Goal: Information Seeking & Learning: Understand process/instructions

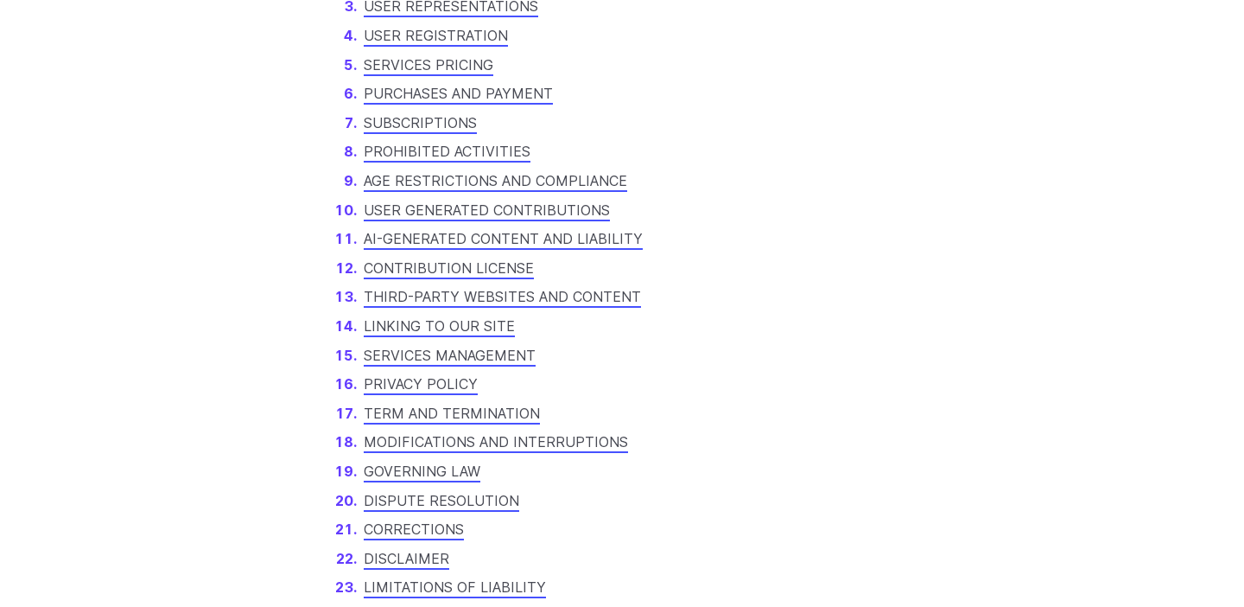
scroll to position [1269, 0]
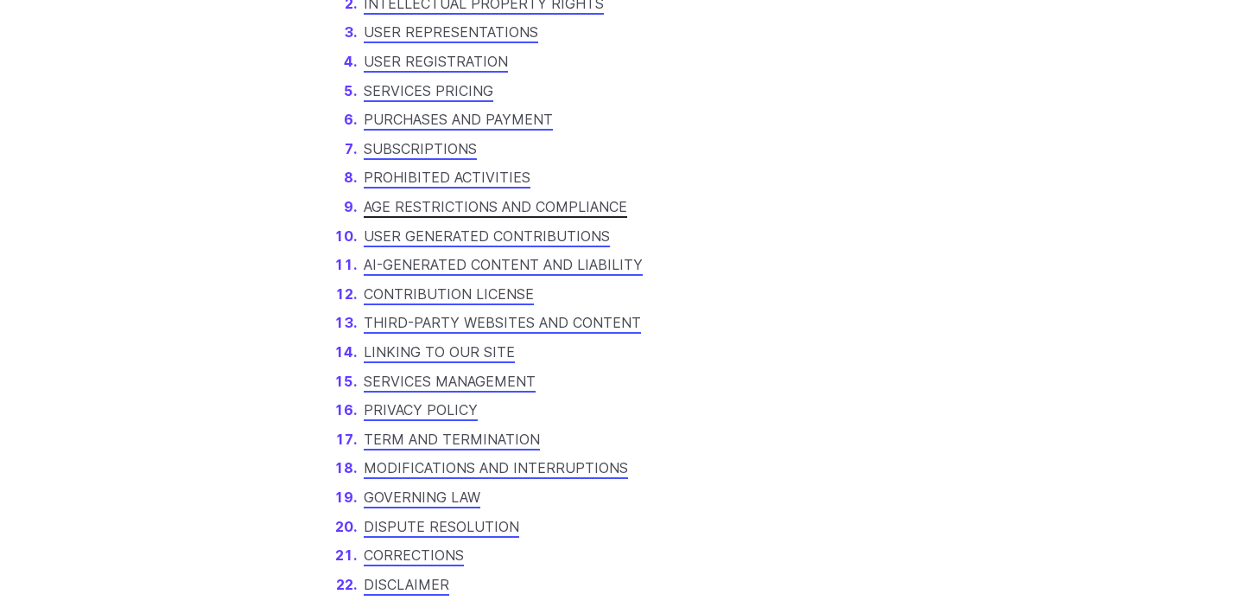
click at [372, 205] on link "AGE RESTRICTIONS AND COMPLIANCE" at bounding box center [496, 206] width 264 height 17
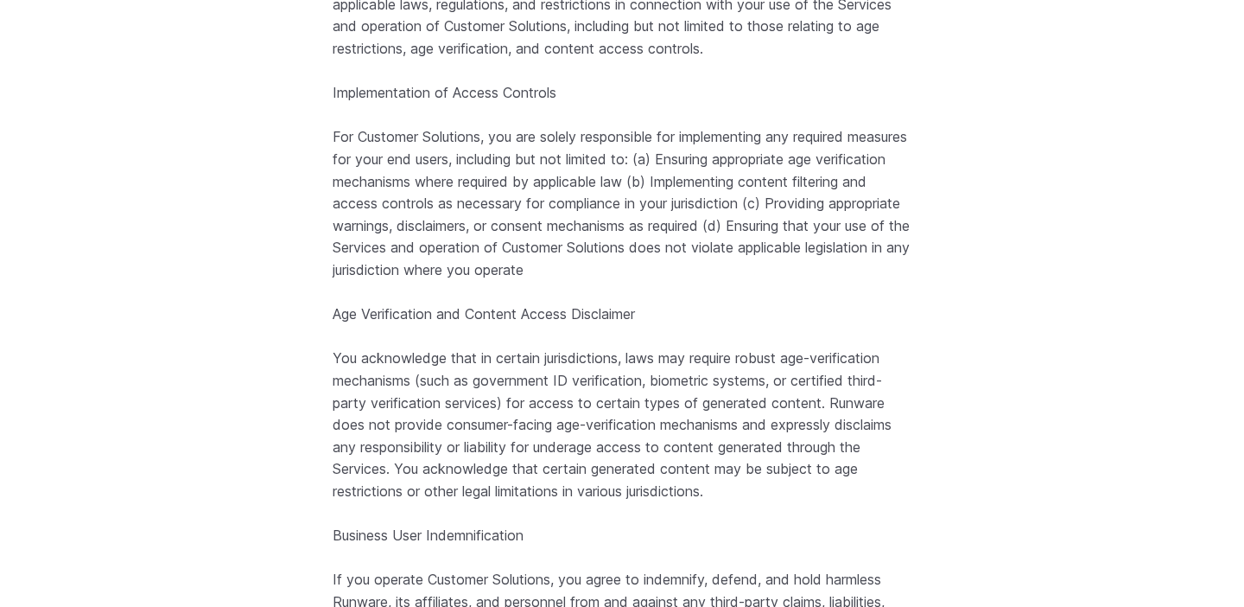
scroll to position [11704, 0]
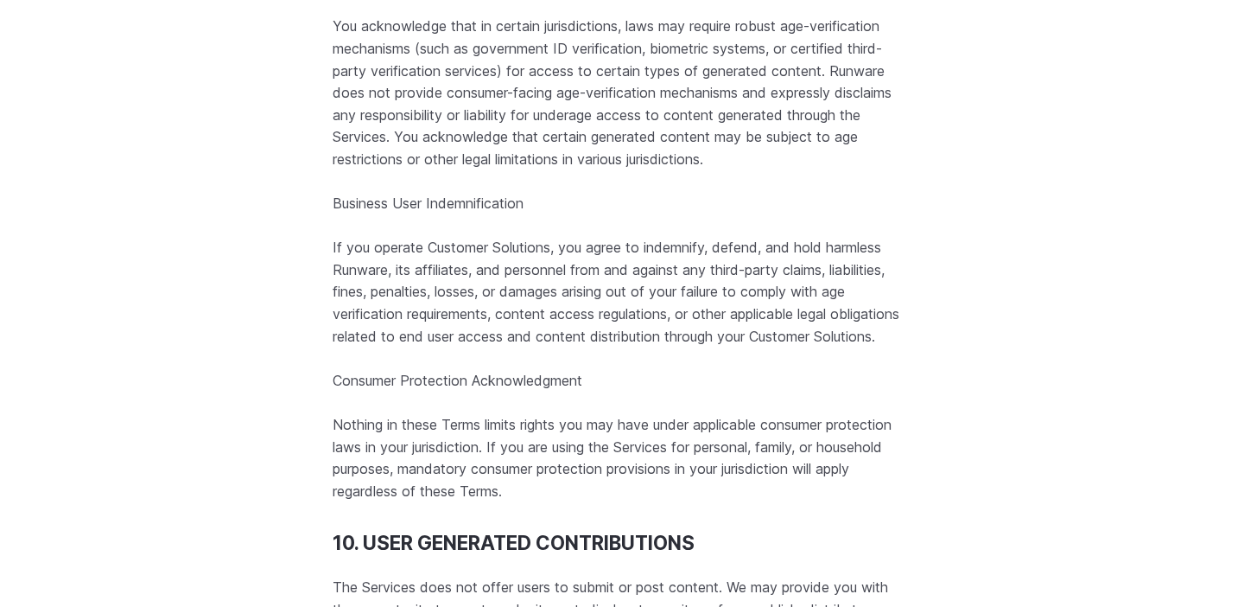
click at [803, 170] on p "You acknowledge that in certain jurisdictions, laws may require robust age-veri…" at bounding box center [622, 93] width 579 height 155
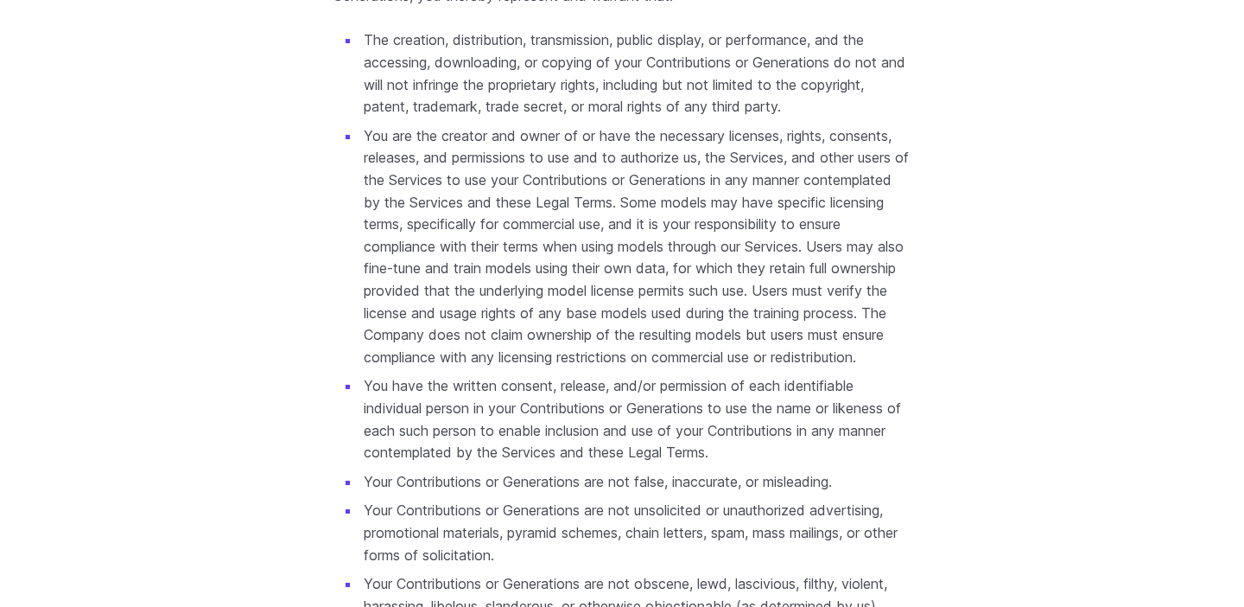
scroll to position [12860, 0]
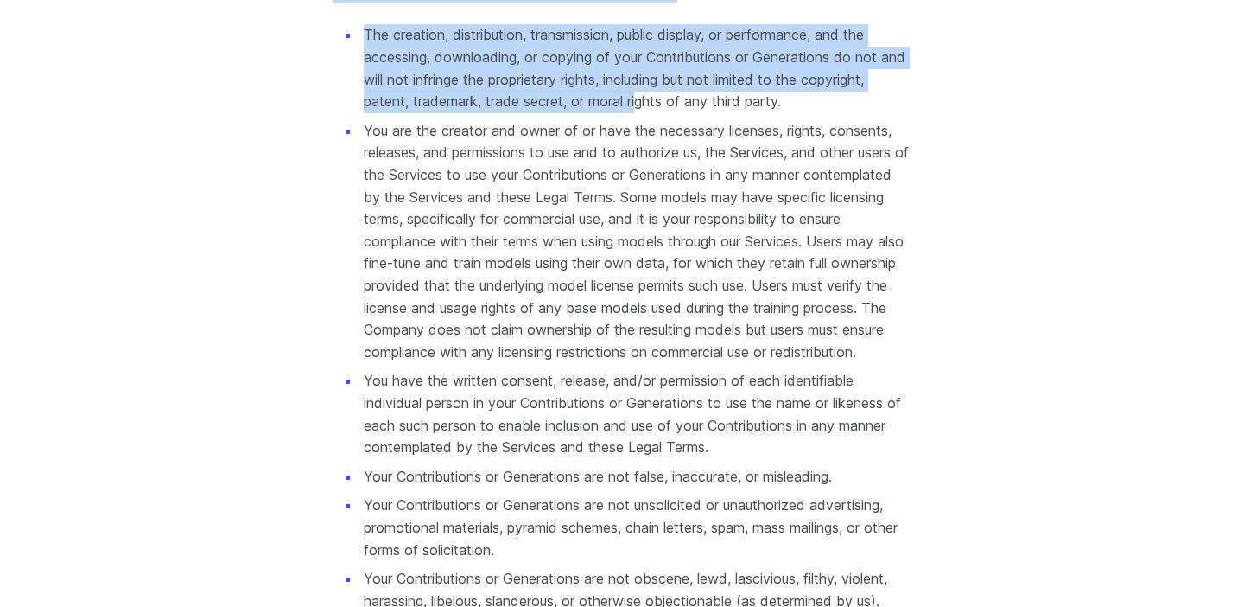
drag, startPoint x: 633, startPoint y: 104, endPoint x: 641, endPoint y: 234, distance: 130.7
click at [644, 237] on section "10. USER GENERATED CONTRIBUTIONS The Services does not offer users to submit or…" at bounding box center [622, 228] width 579 height 1706
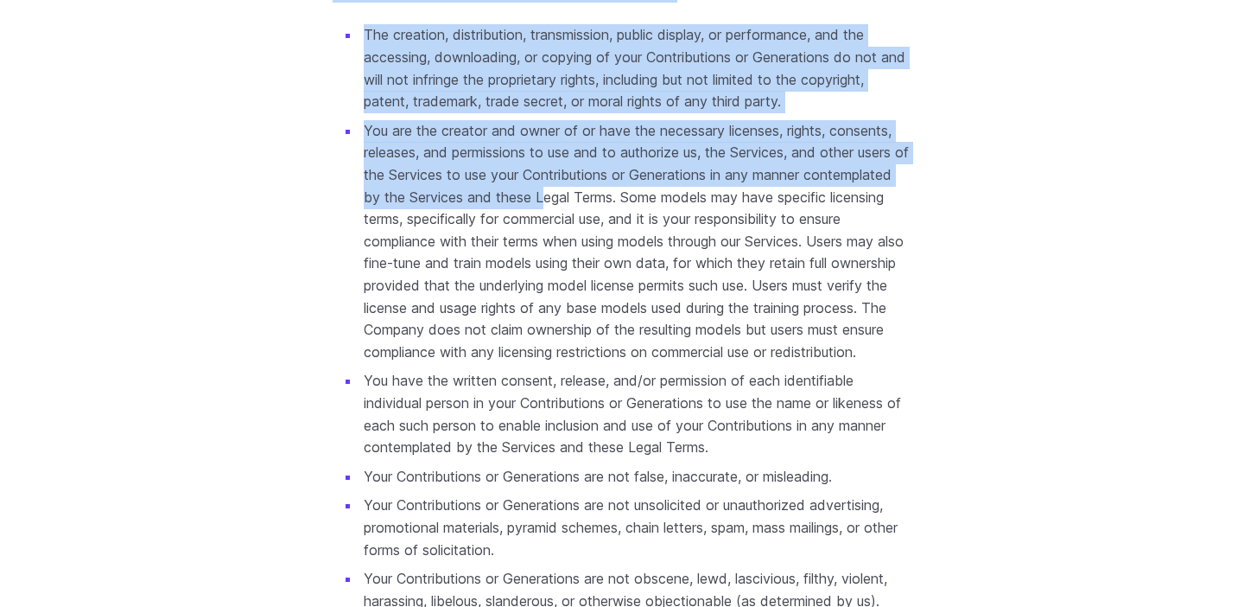
click at [534, 112] on li "The creation, distribution, transmission, public display, or performance, and t…" at bounding box center [635, 68] width 551 height 88
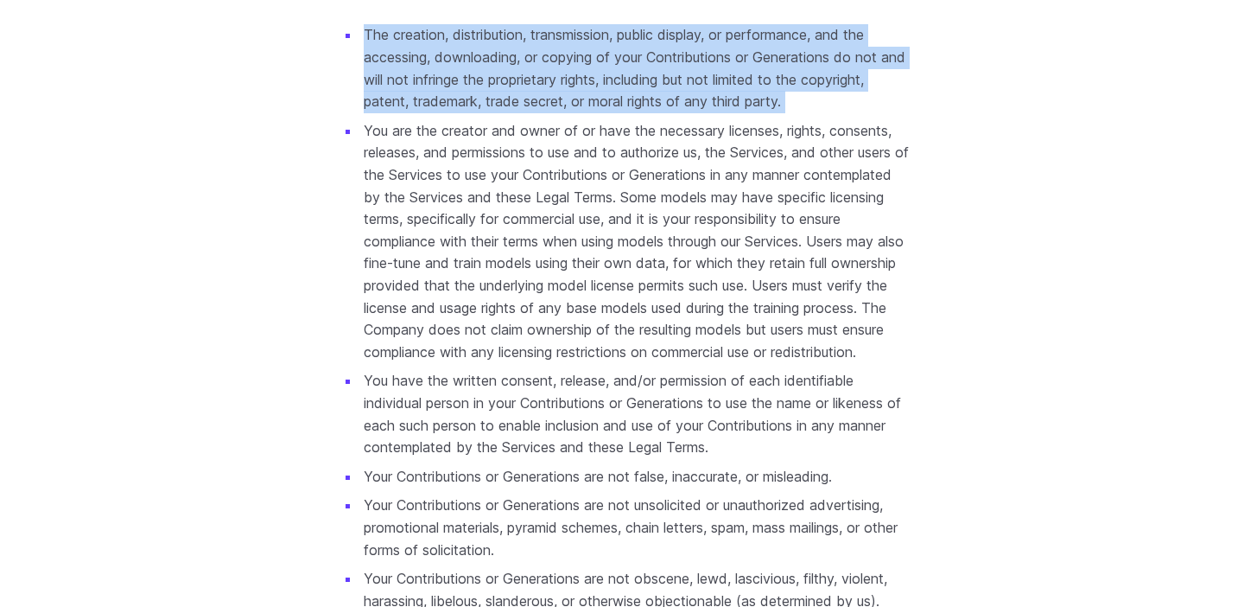
drag, startPoint x: 318, startPoint y: 165, endPoint x: 332, endPoint y: 247, distance: 83.3
click at [333, 247] on ul "The creation, distribution, transmission, public display, or performance, and t…" at bounding box center [622, 496] width 579 height 945
drag, startPoint x: 305, startPoint y: 162, endPoint x: 318, endPoint y: 248, distance: 87.4
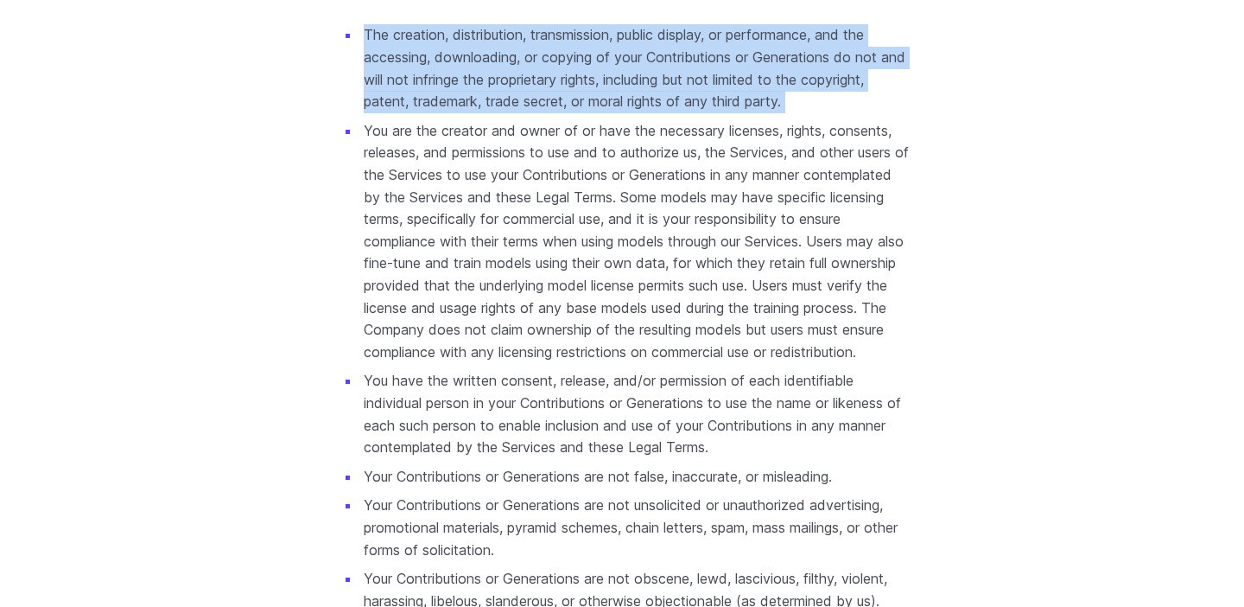
copy ul "The creation, distribution, transmission, public display, or performance, and t…"
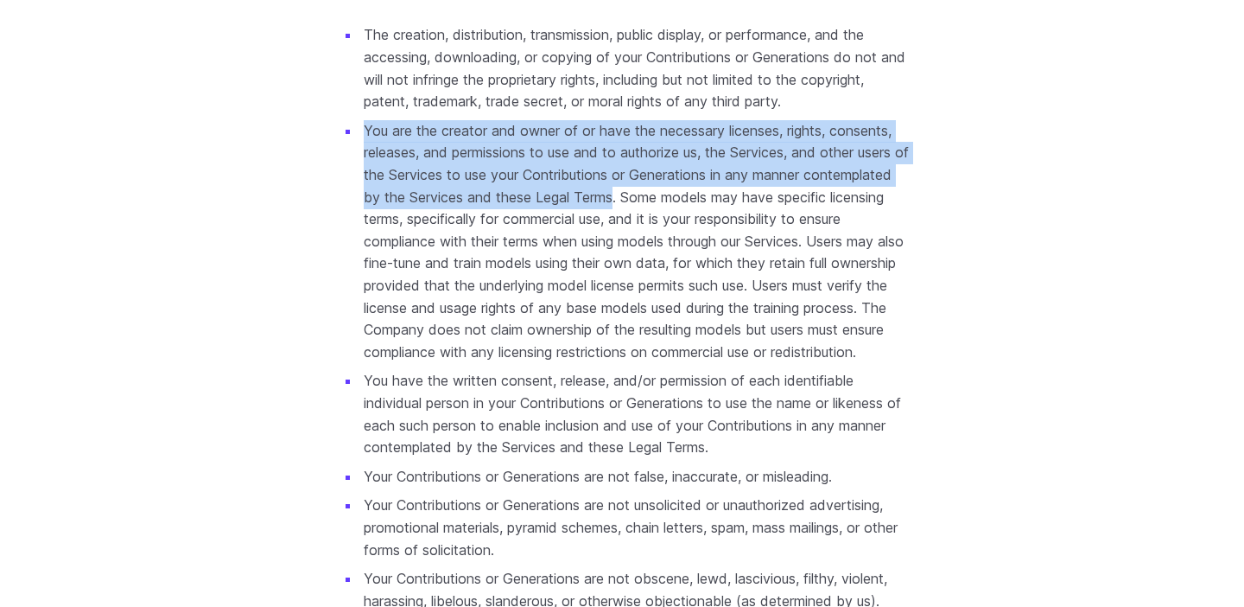
drag, startPoint x: 363, startPoint y: 262, endPoint x: 710, endPoint y: 321, distance: 352.5
click at [710, 321] on li "You are the creator and owner of or have the necessary licenses, rights, consen…" at bounding box center [635, 242] width 551 height 244
copy li "You are the creator and owner of or have the necessary licenses, rights, consen…"
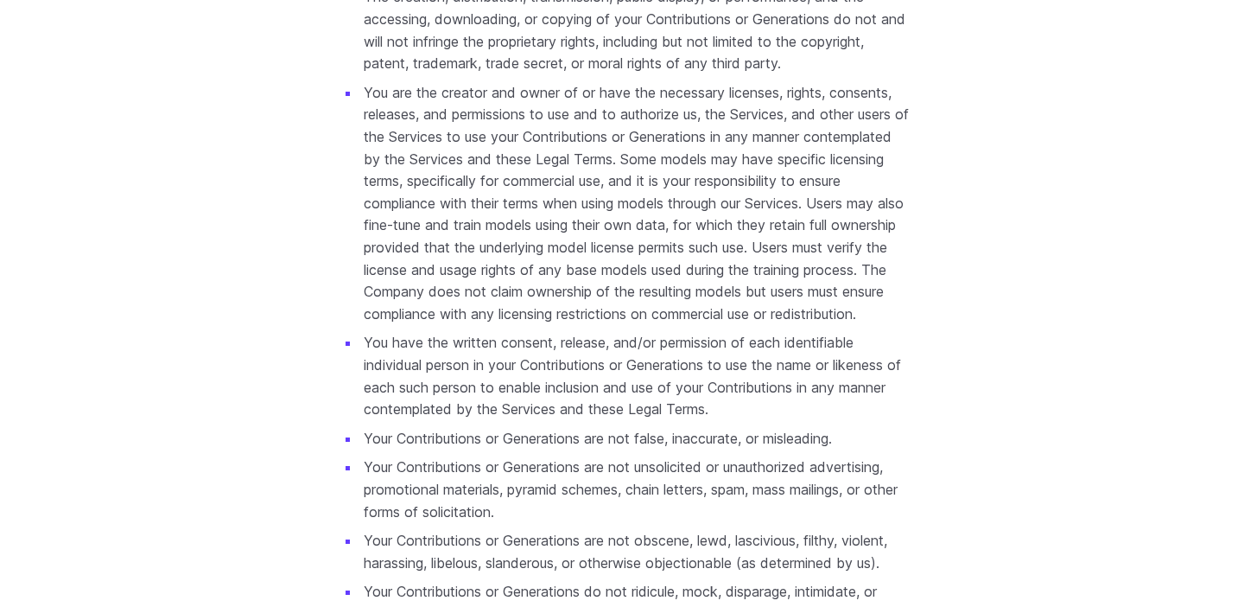
scroll to position [14573, 0]
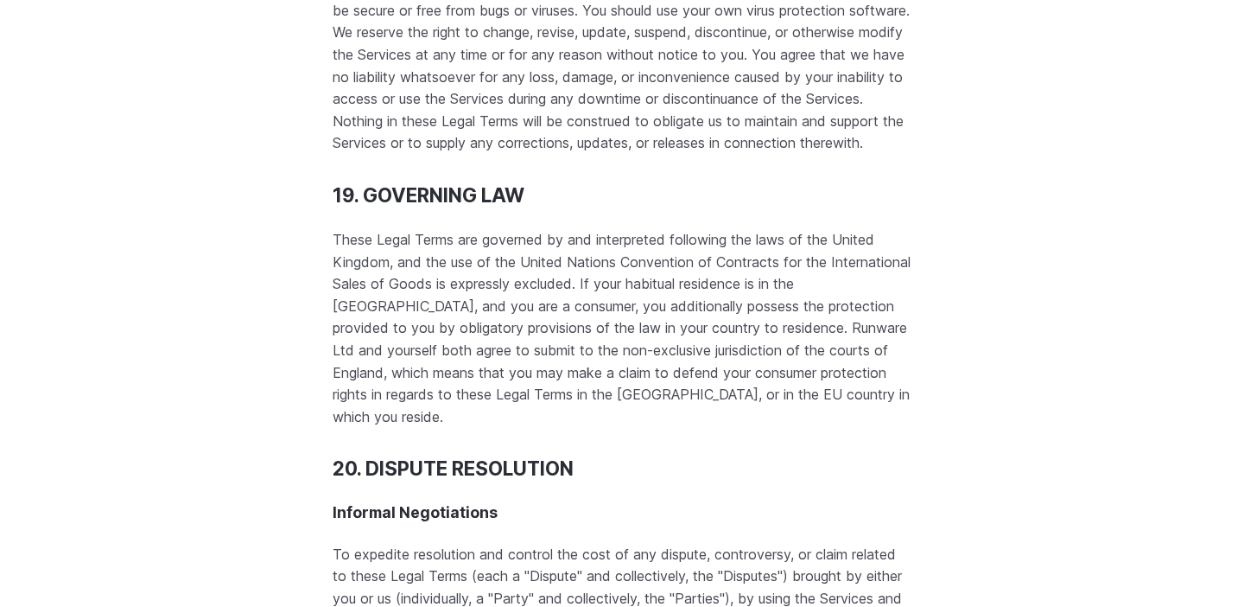
scroll to position [17633, 0]
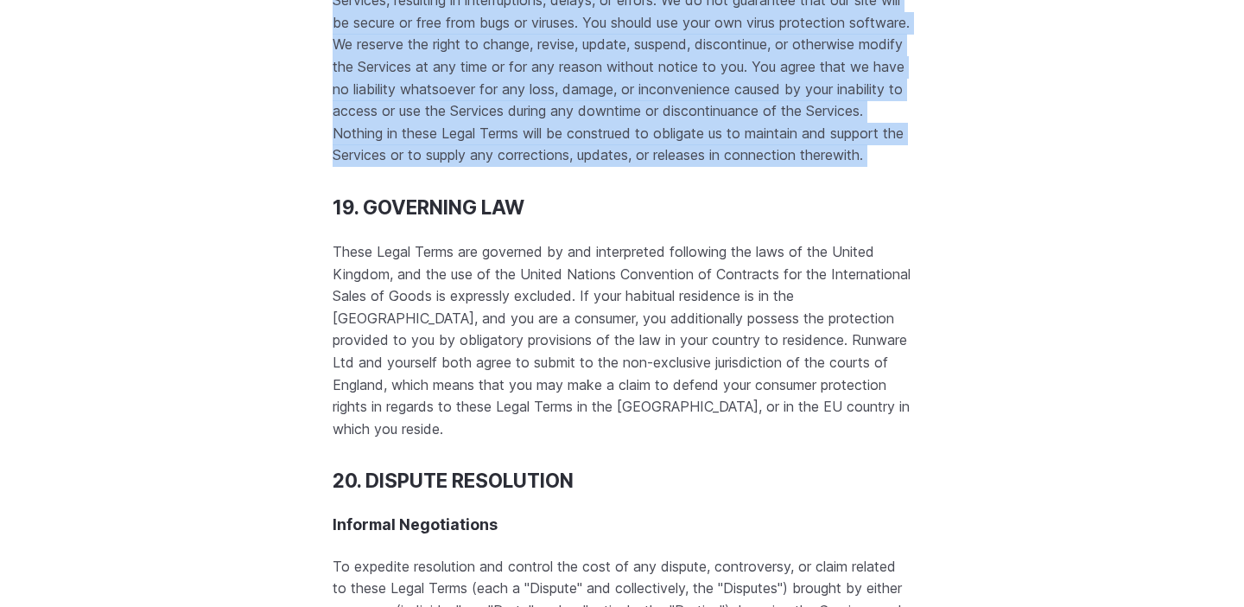
drag, startPoint x: 285, startPoint y: 212, endPoint x: 347, endPoint y: 447, distance: 242.9
copy p "We cannot guarantee the Services will be available at all times. We may experie…"
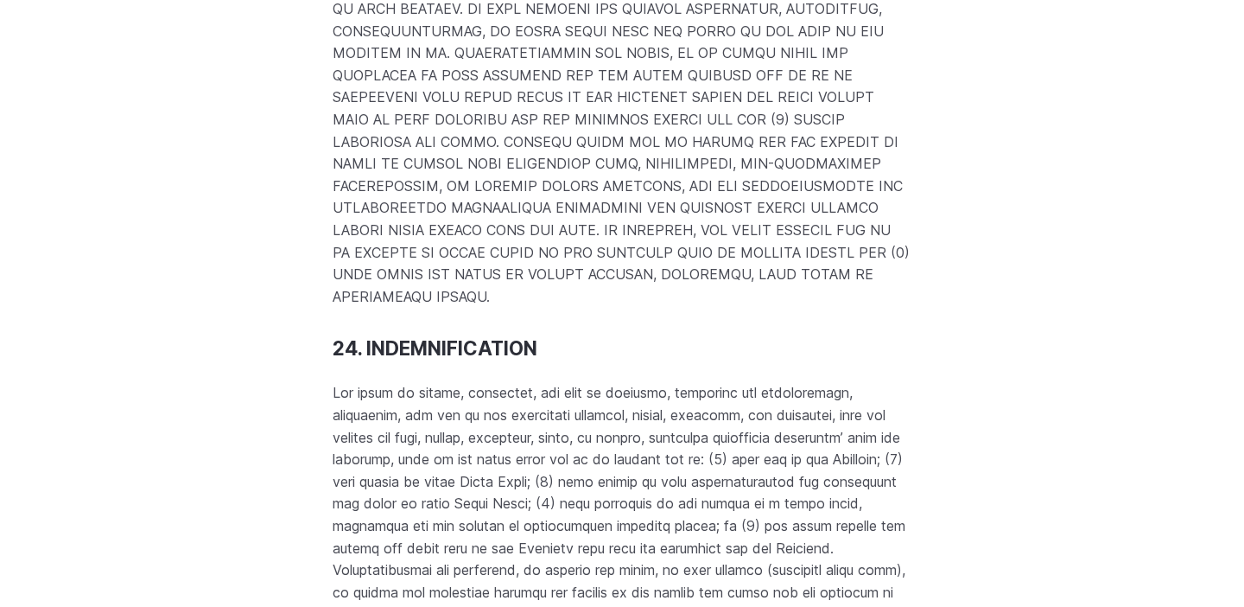
scroll to position [20199, 0]
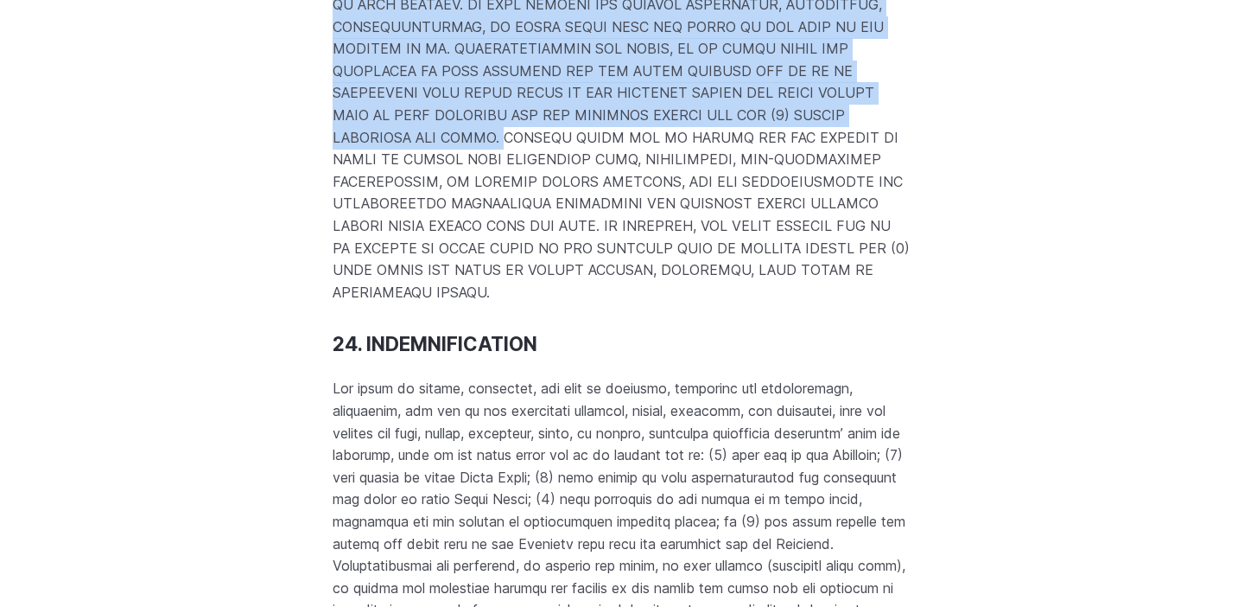
drag, startPoint x: 281, startPoint y: 156, endPoint x: 274, endPoint y: 402, distance: 245.5
copy p "IN NO EVENT WILL WE OR OUR DIRECTORS, EMPLOYEES, OR AGENTS BE LIABLE TO YOU OR …"
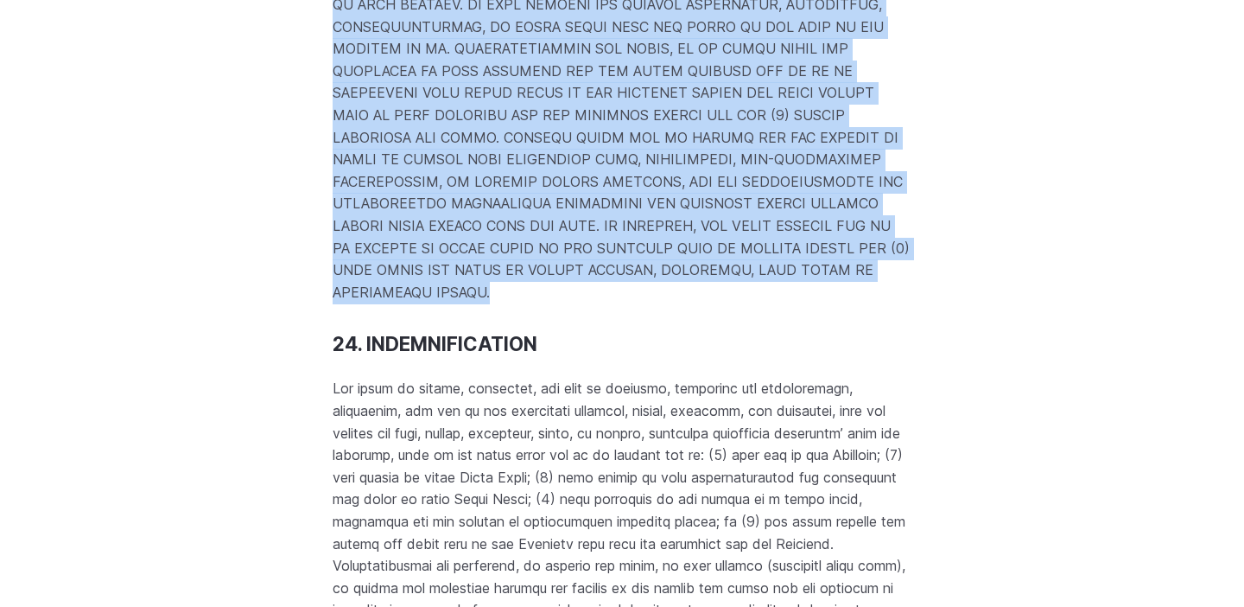
drag, startPoint x: 327, startPoint y: 152, endPoint x: 823, endPoint y: 531, distance: 624.5
copy p "IN NO EVENT WILL WE OR OUR DIRECTORS, EMPLOYEES, OR AGENTS BE LIABLE TO YOU OR …"
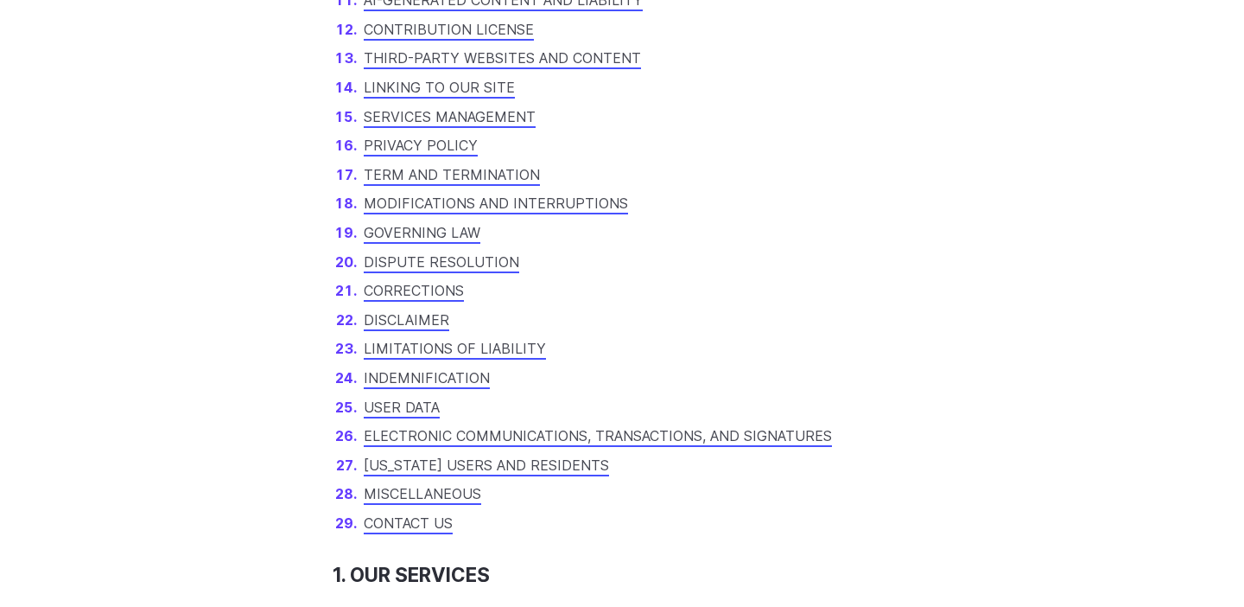
scroll to position [1492, 0]
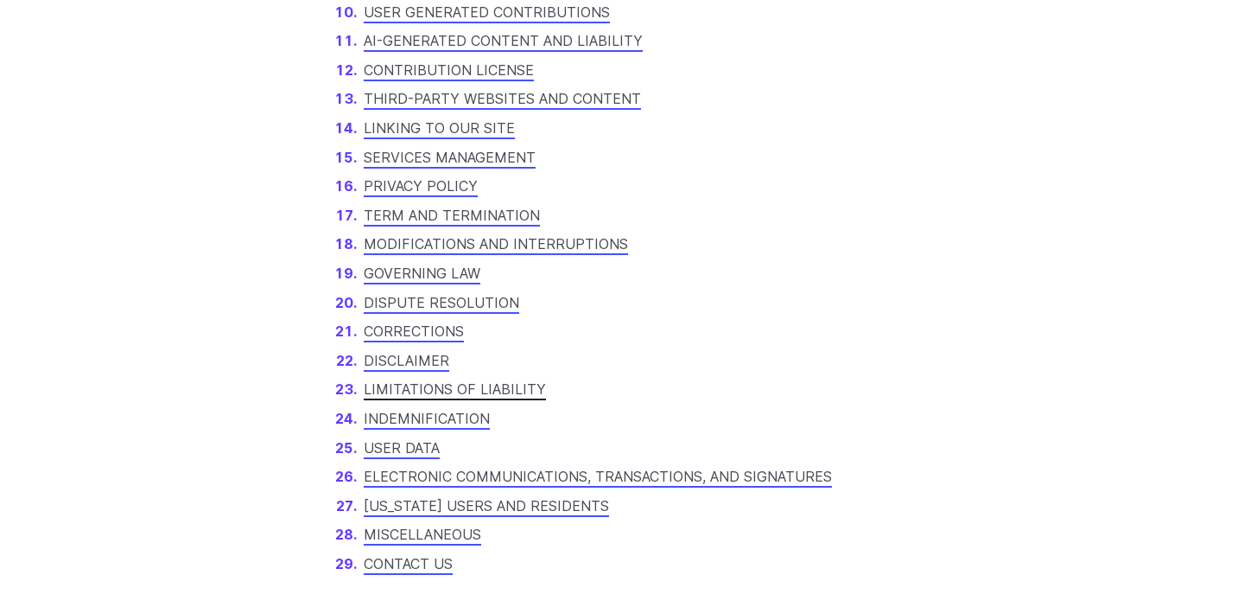
click at [410, 389] on link "LIMITATIONS OF LIABILITY" at bounding box center [455, 388] width 182 height 17
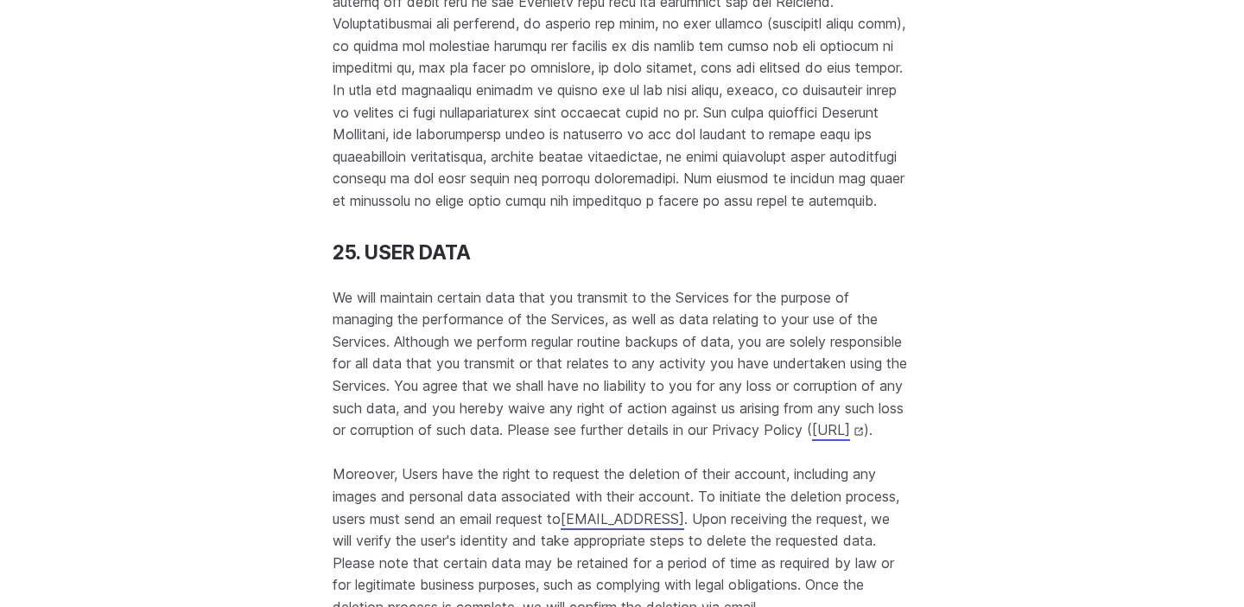
scroll to position [20719, 0]
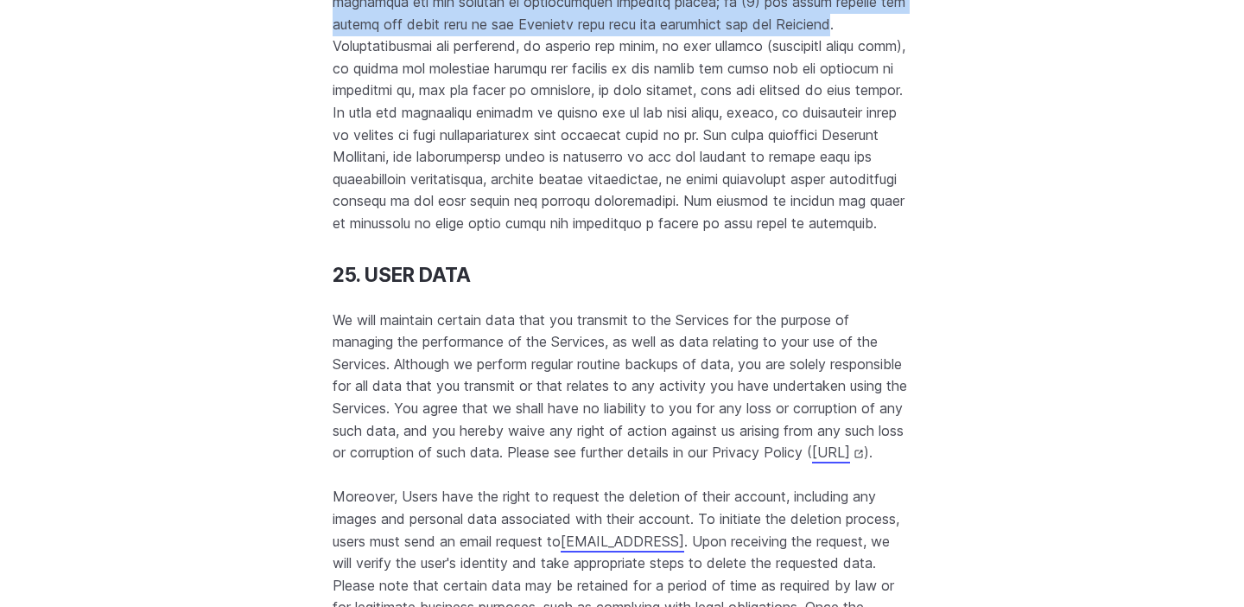
drag, startPoint x: 334, startPoint y: 92, endPoint x: 862, endPoint y: 271, distance: 557.7
click at [862, 234] on p at bounding box center [622, 46] width 579 height 376
copy p "You agree to defend, indemnify, and hold us harmless, including our subsidiarie…"
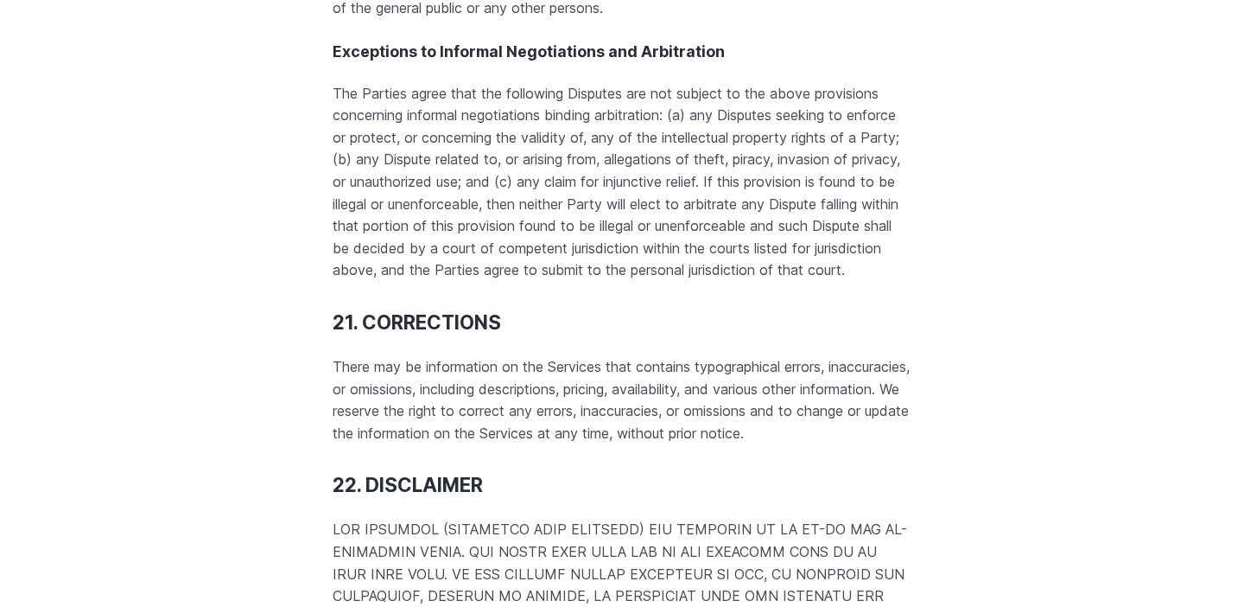
scroll to position [20827, 0]
